Goal: Communication & Community: Answer question/provide support

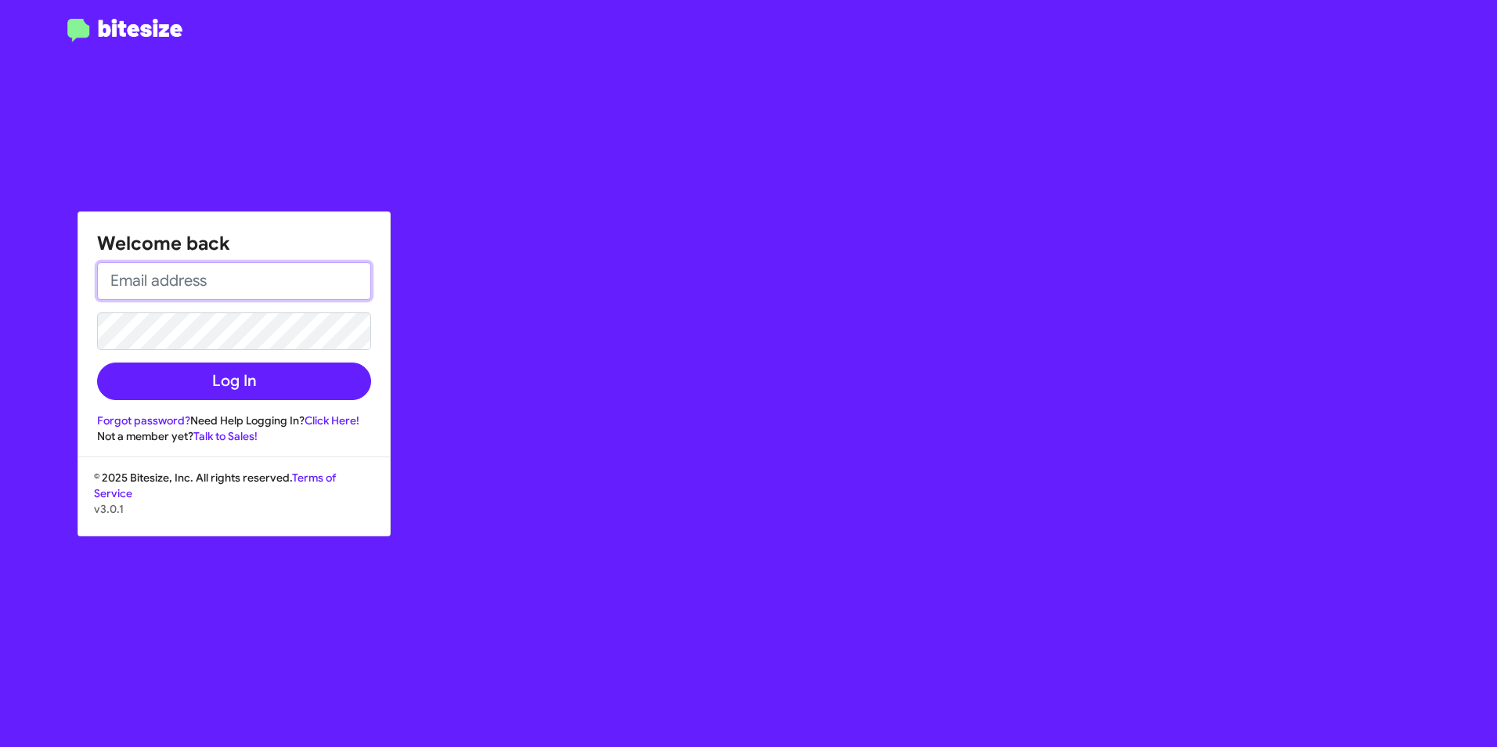
click at [308, 276] on input "email" at bounding box center [234, 281] width 274 height 38
paste input "[EMAIL_ADDRESS][DOMAIN_NAME]"
type input "[EMAIL_ADDRESS][DOMAIN_NAME]"
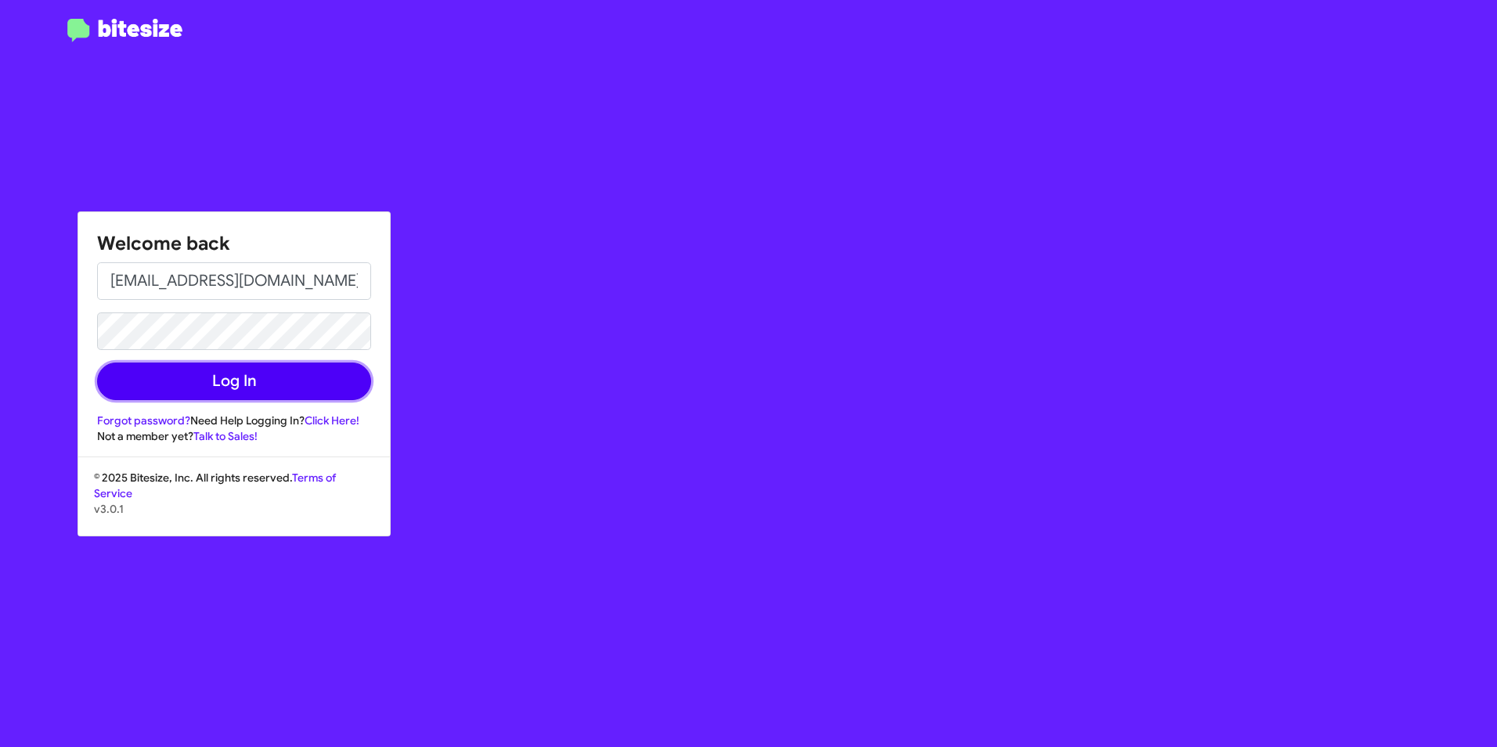
click at [269, 387] on button "Log In" at bounding box center [234, 382] width 274 height 38
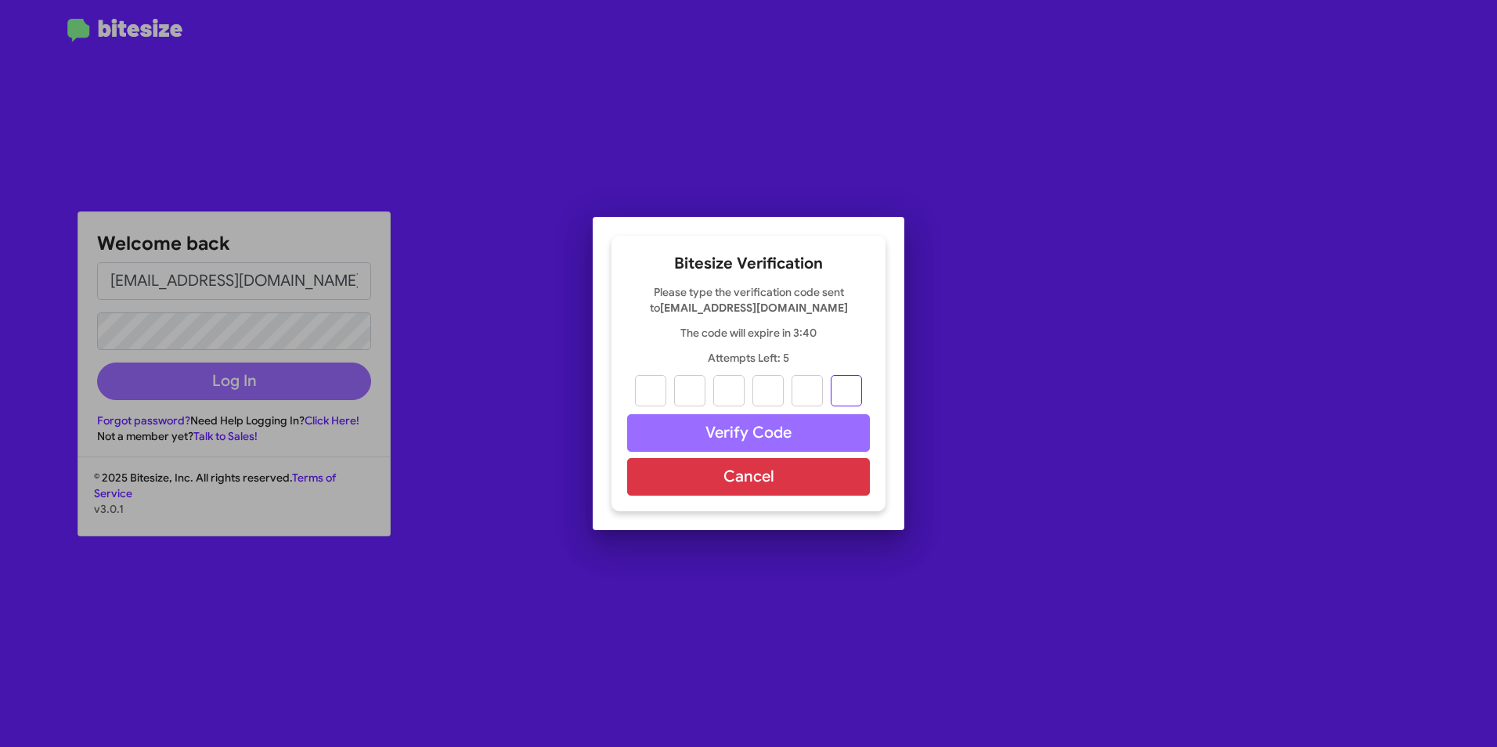
paste input "5"
type input "8"
type input "6"
type input "0"
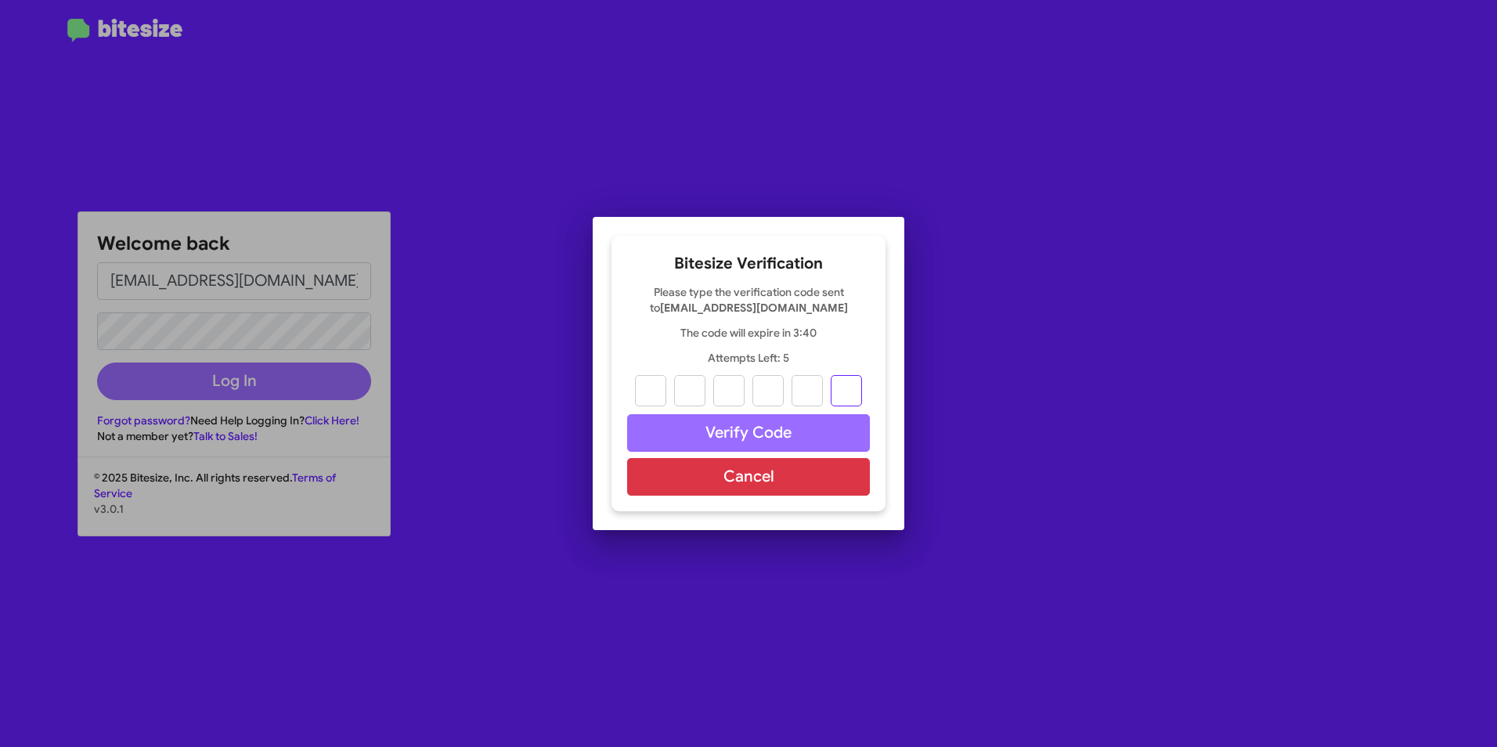
type input "2"
type input "5"
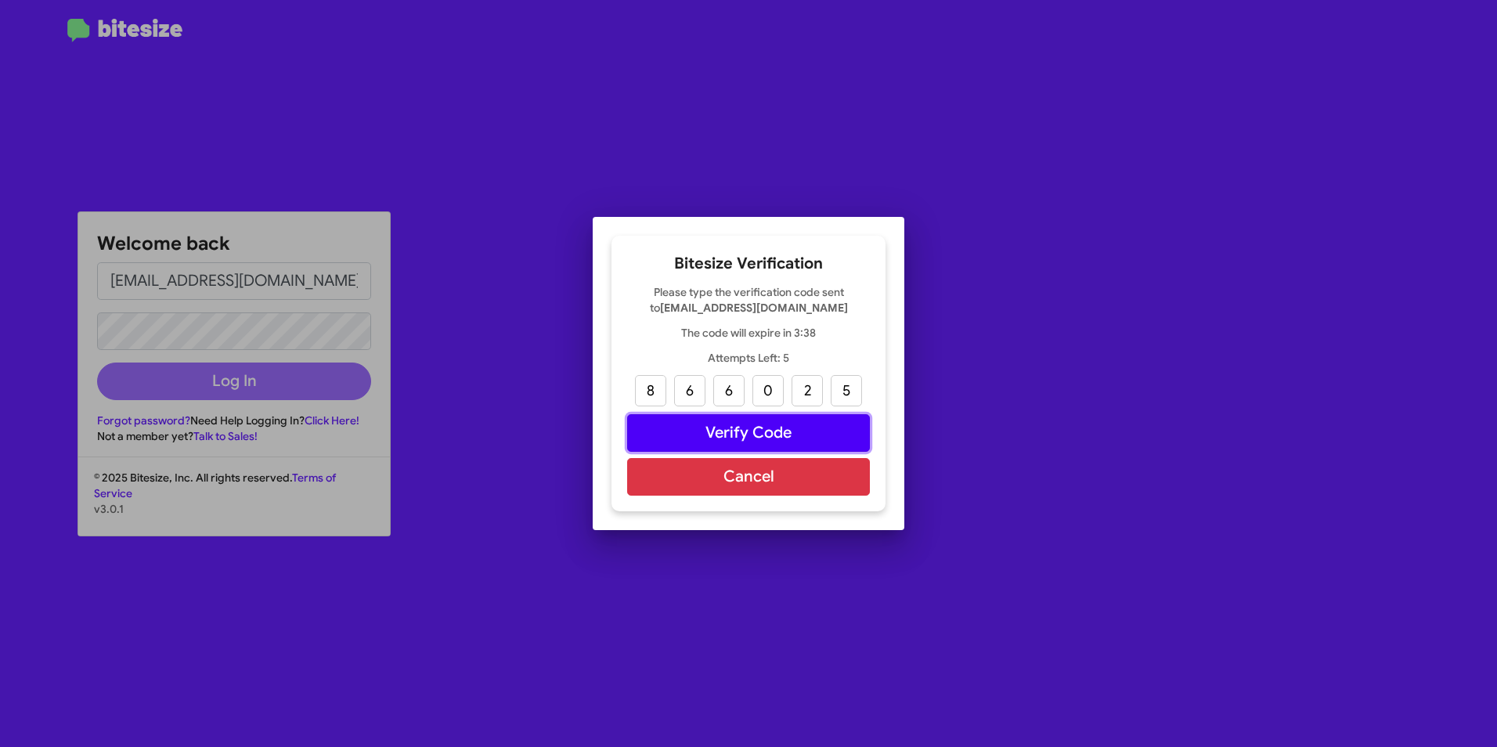
click at [800, 419] on button "Verify Code" at bounding box center [748, 433] width 243 height 38
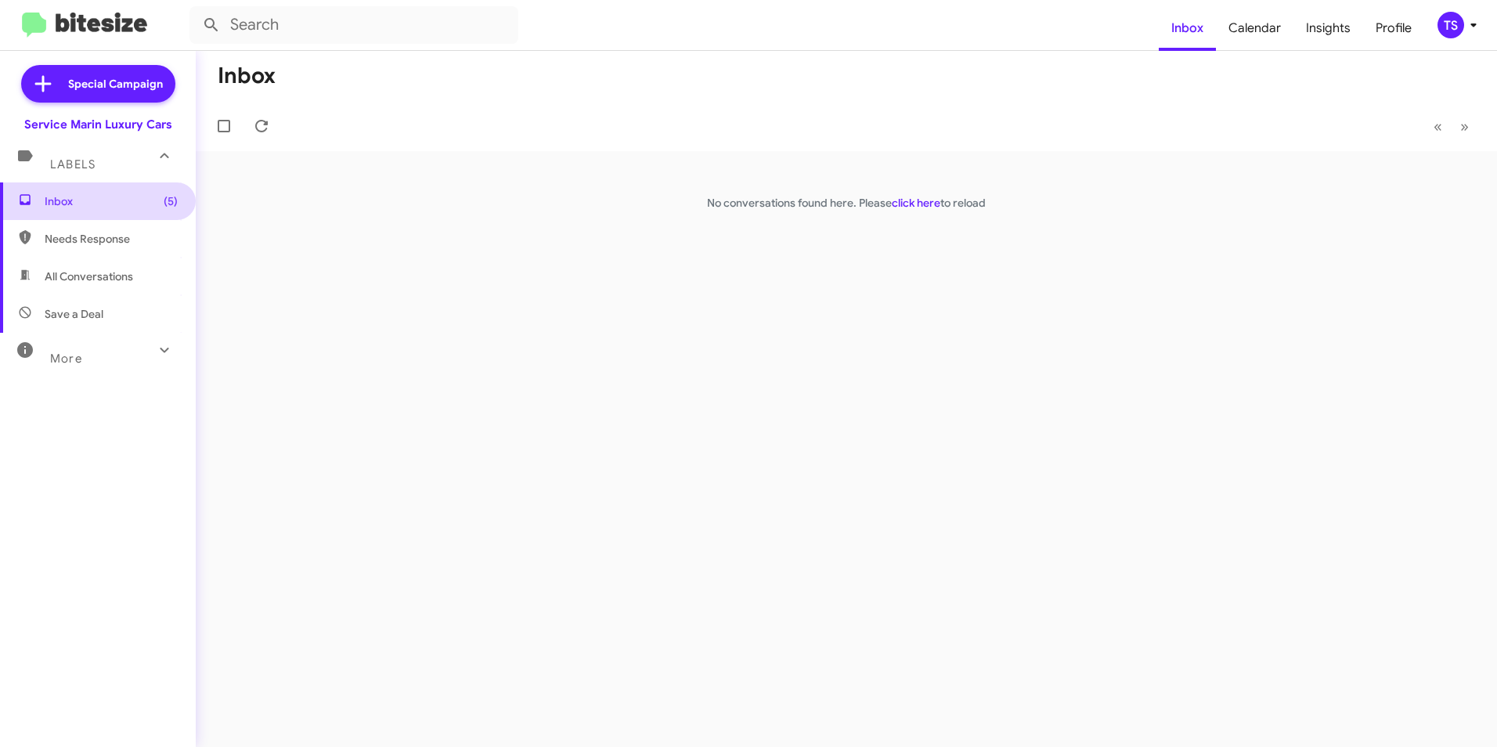
click at [84, 201] on span "Inbox (5)" at bounding box center [111, 201] width 133 height 16
click at [134, 234] on span "Needs Response" at bounding box center [111, 239] width 133 height 16
type input "in:needs-response"
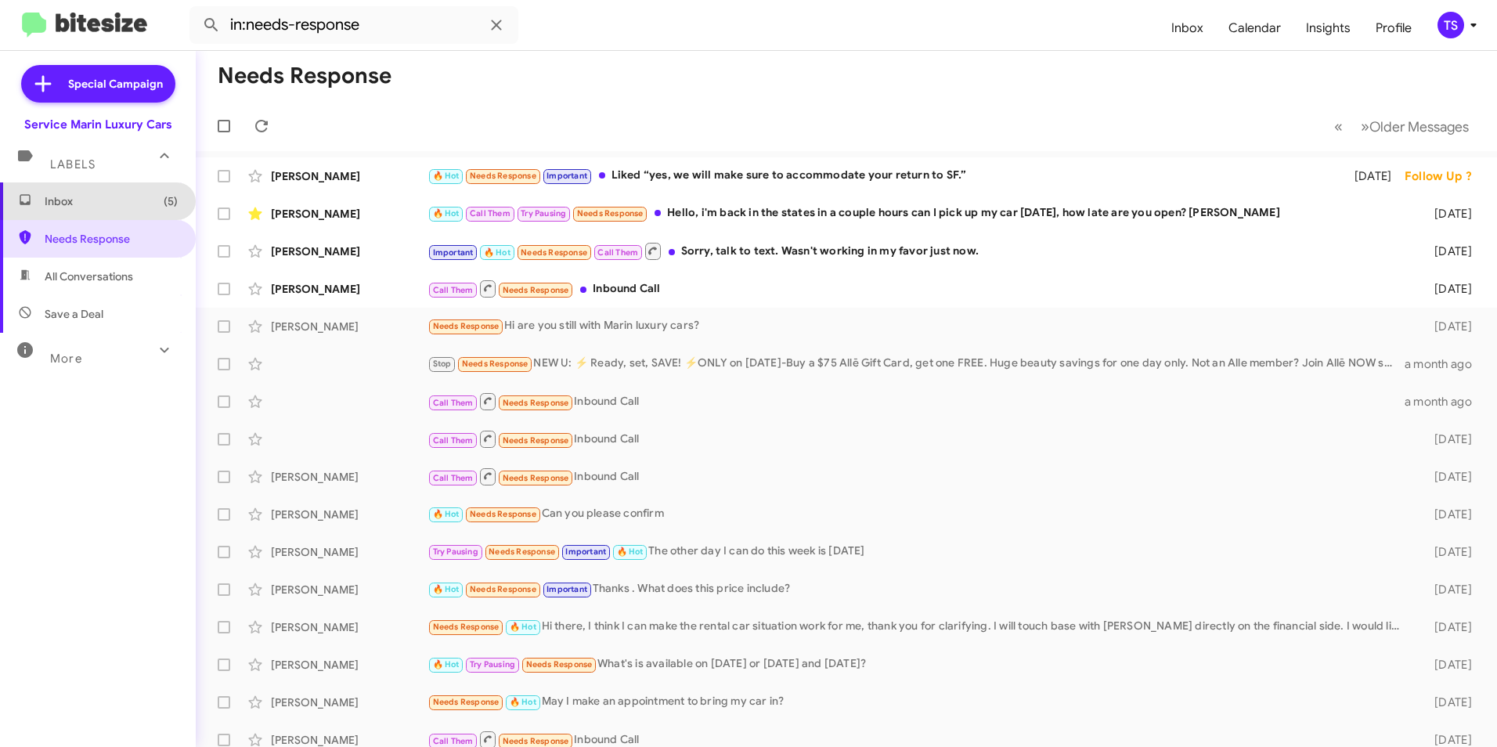
click at [171, 195] on span "Inbox (5)" at bounding box center [98, 201] width 196 height 38
